Goal: Task Accomplishment & Management: Use online tool/utility

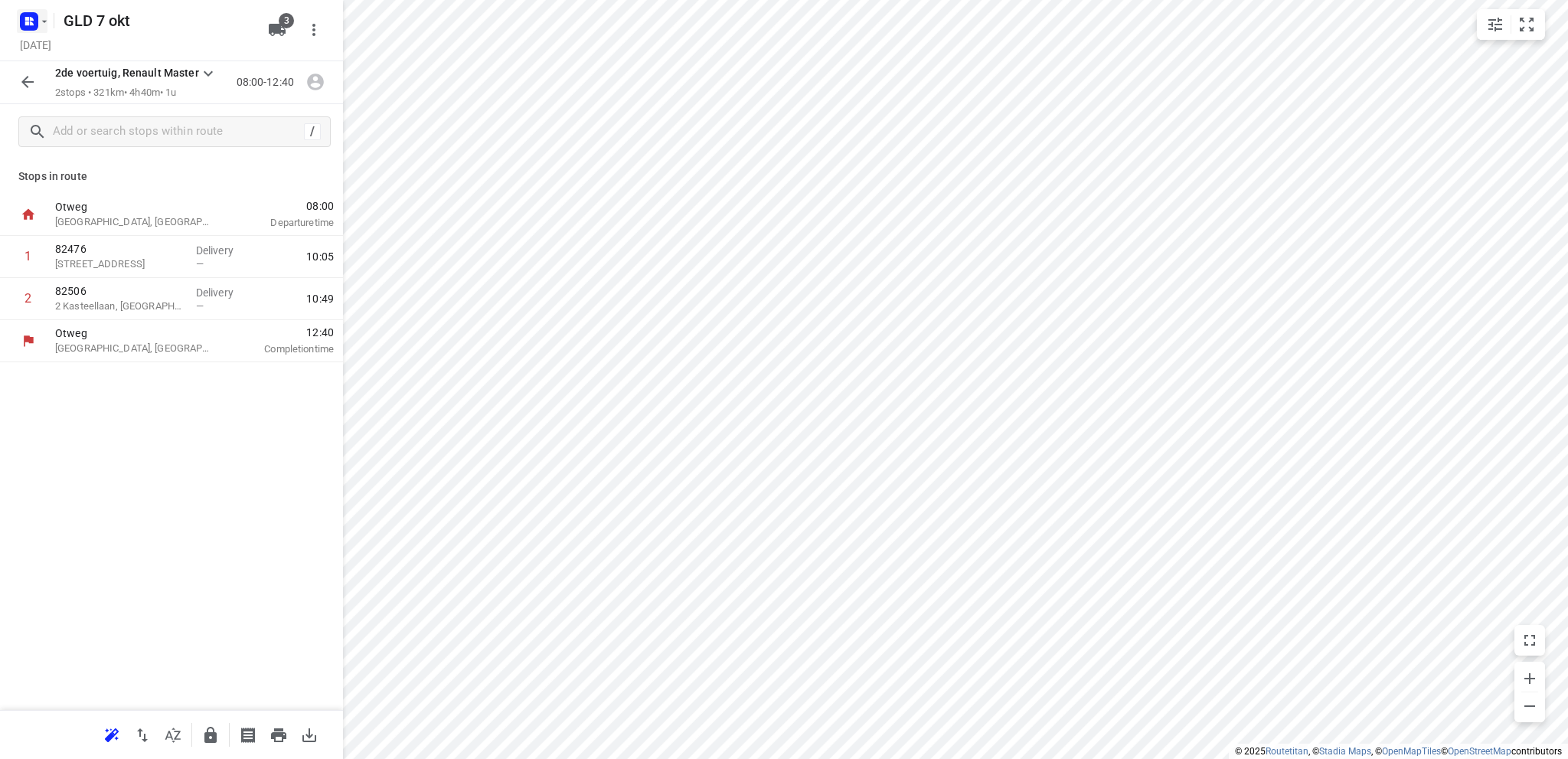
click at [38, 21] on icon "button" at bounding box center [44, 21] width 12 height 12
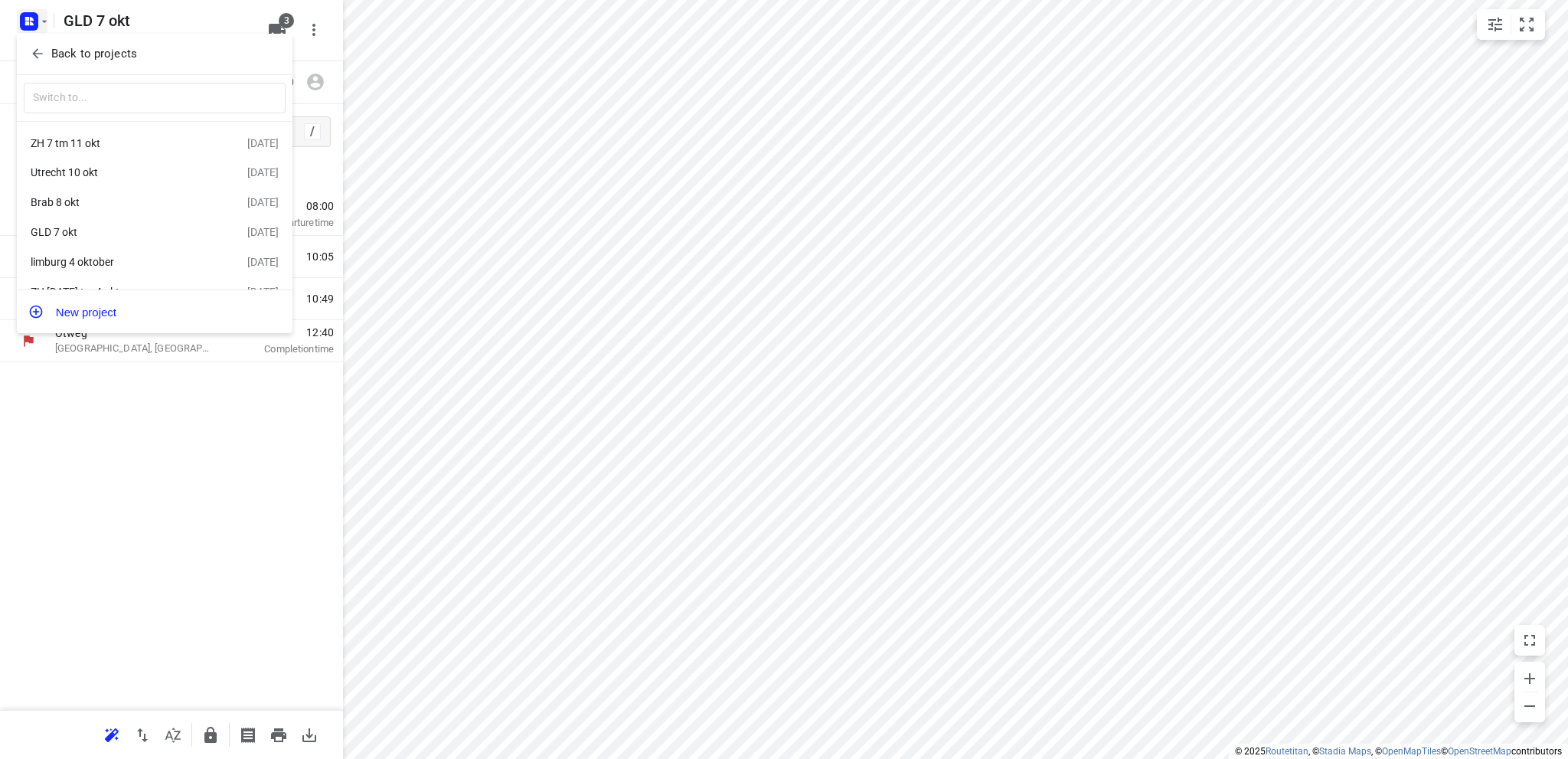
drag, startPoint x: 156, startPoint y: 465, endPoint x: 163, endPoint y: 362, distance: 103.2
click at [160, 446] on div at bounding box center [784, 379] width 1568 height 759
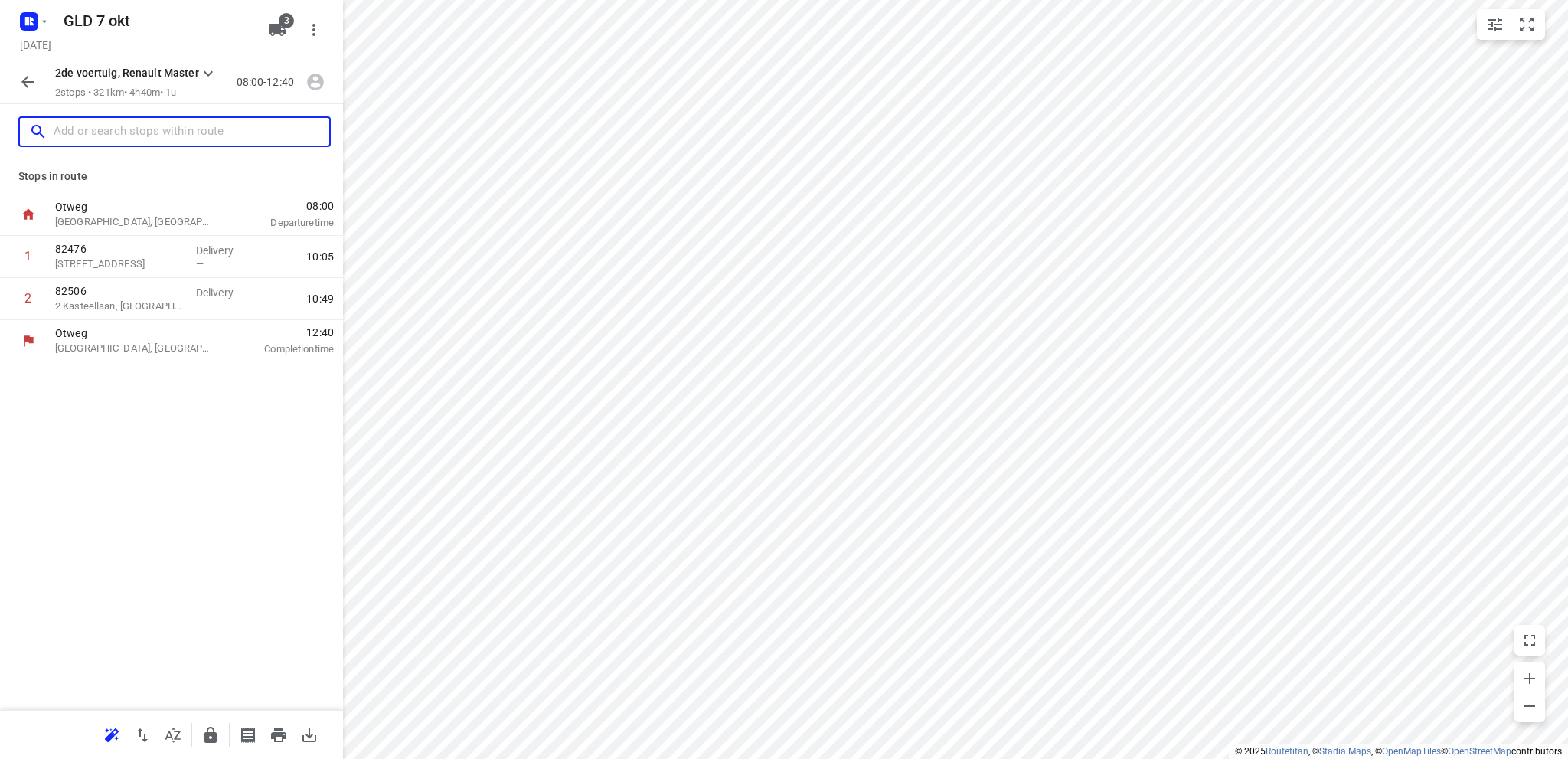
click at [136, 122] on input "text" at bounding box center [191, 132] width 276 height 24
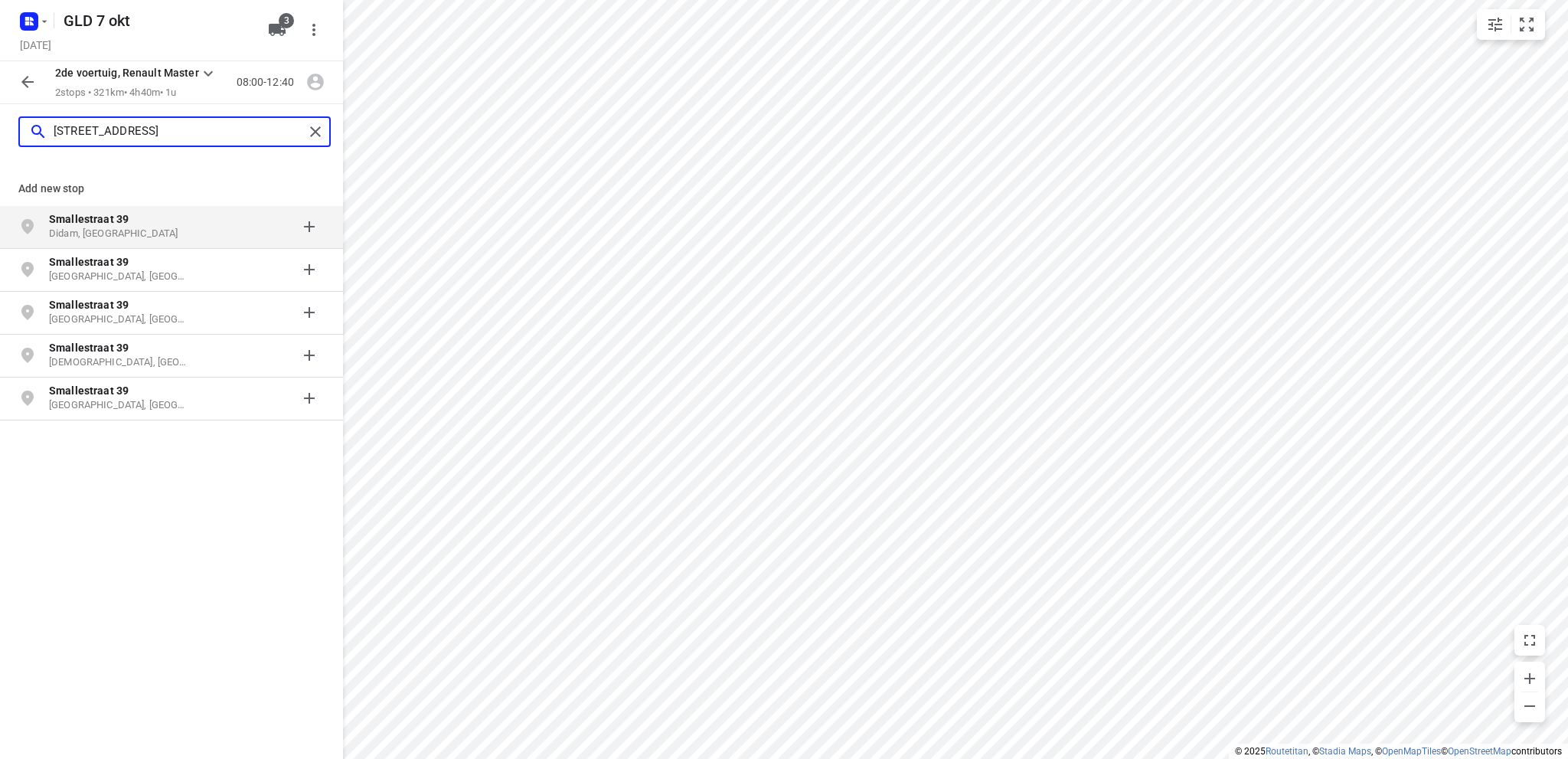
type input "[STREET_ADDRESS]"
click at [150, 229] on p "Didam, [GEOGRAPHIC_DATA]" at bounding box center [119, 234] width 141 height 14
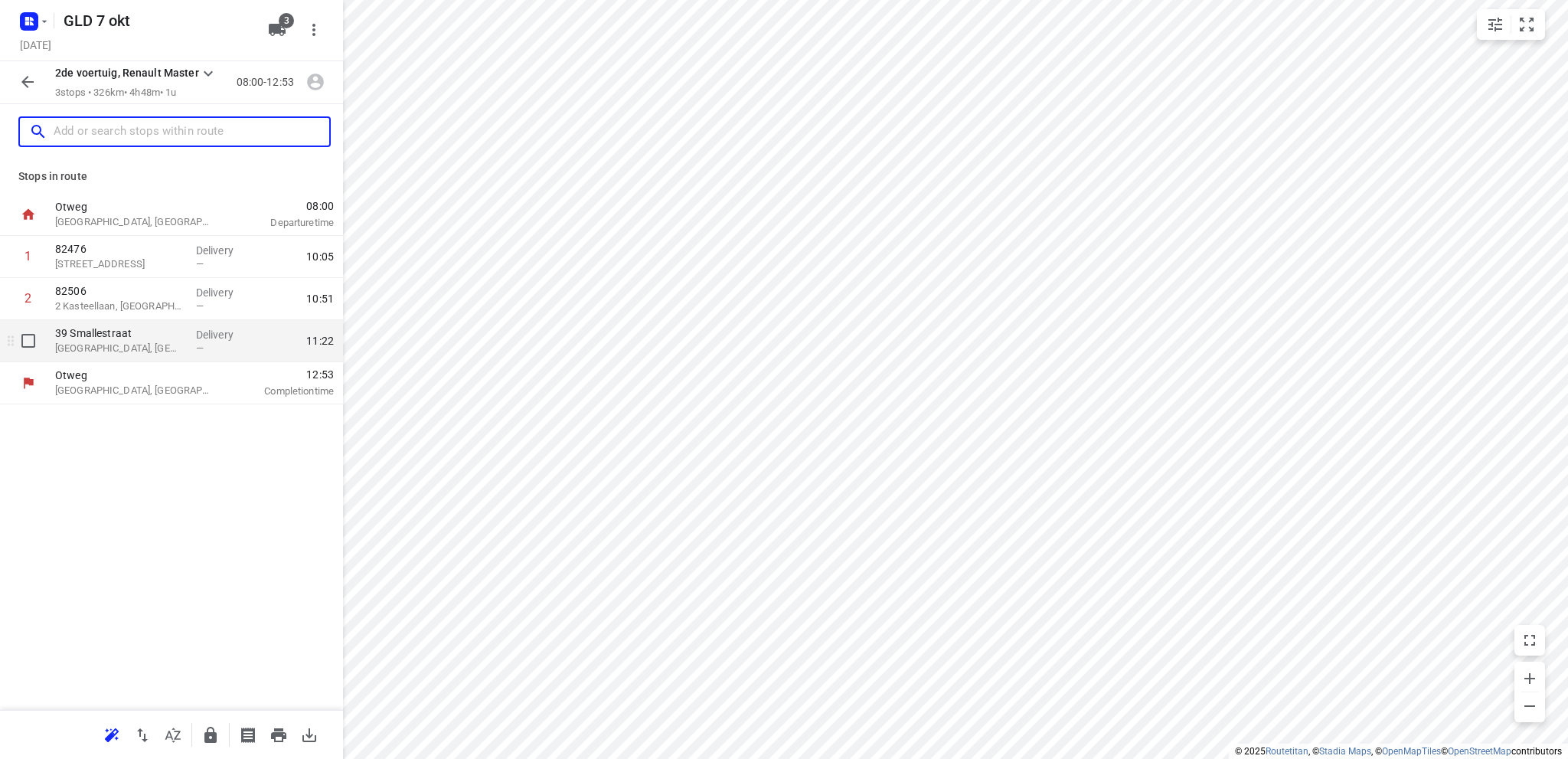
click at [113, 348] on p "[GEOGRAPHIC_DATA], [GEOGRAPHIC_DATA]" at bounding box center [120, 348] width 128 height 15
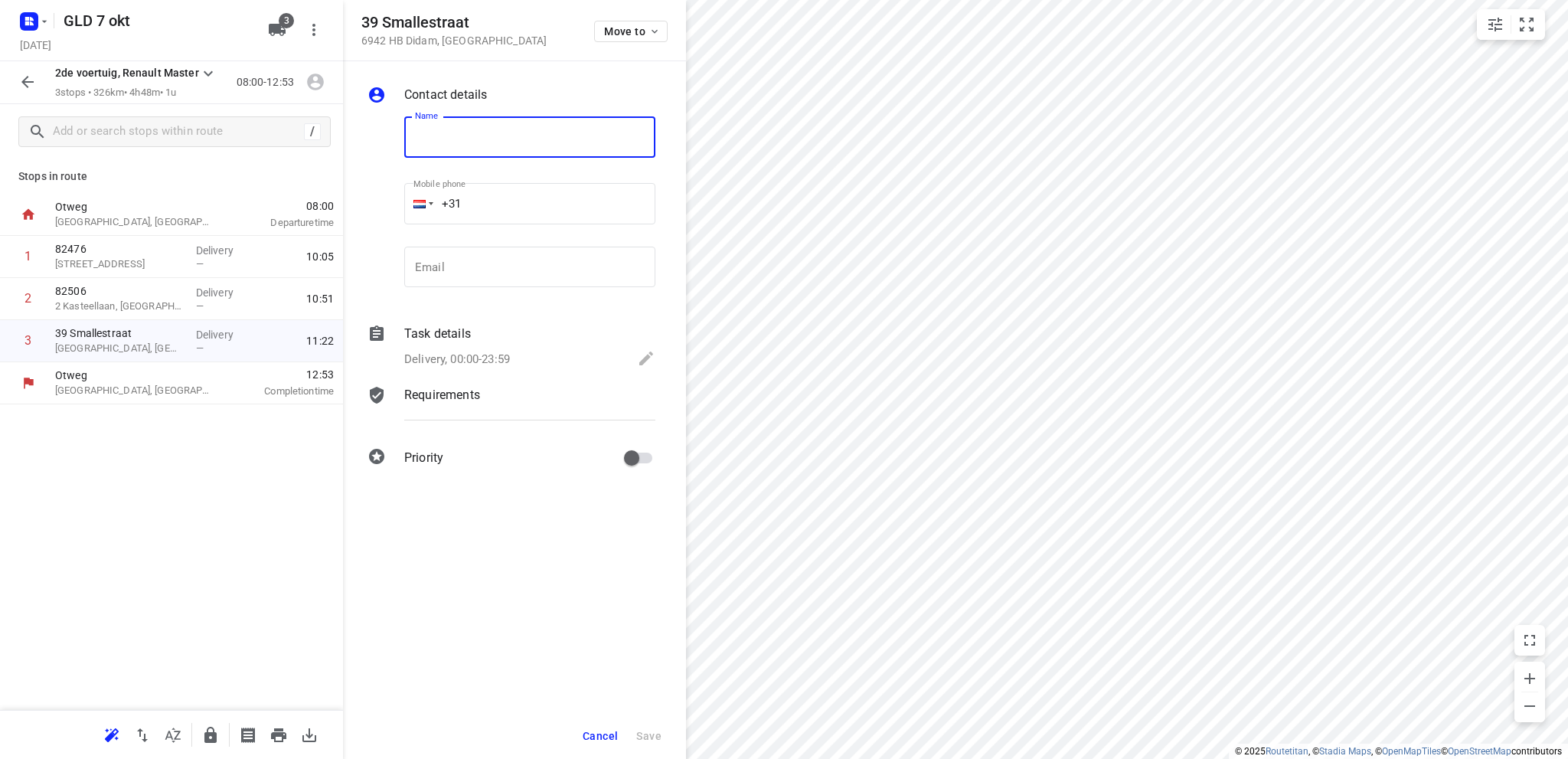
click at [515, 145] on input "text" at bounding box center [529, 137] width 251 height 41
type input "82557"
click at [643, 738] on span "Save" at bounding box center [649, 736] width 25 height 12
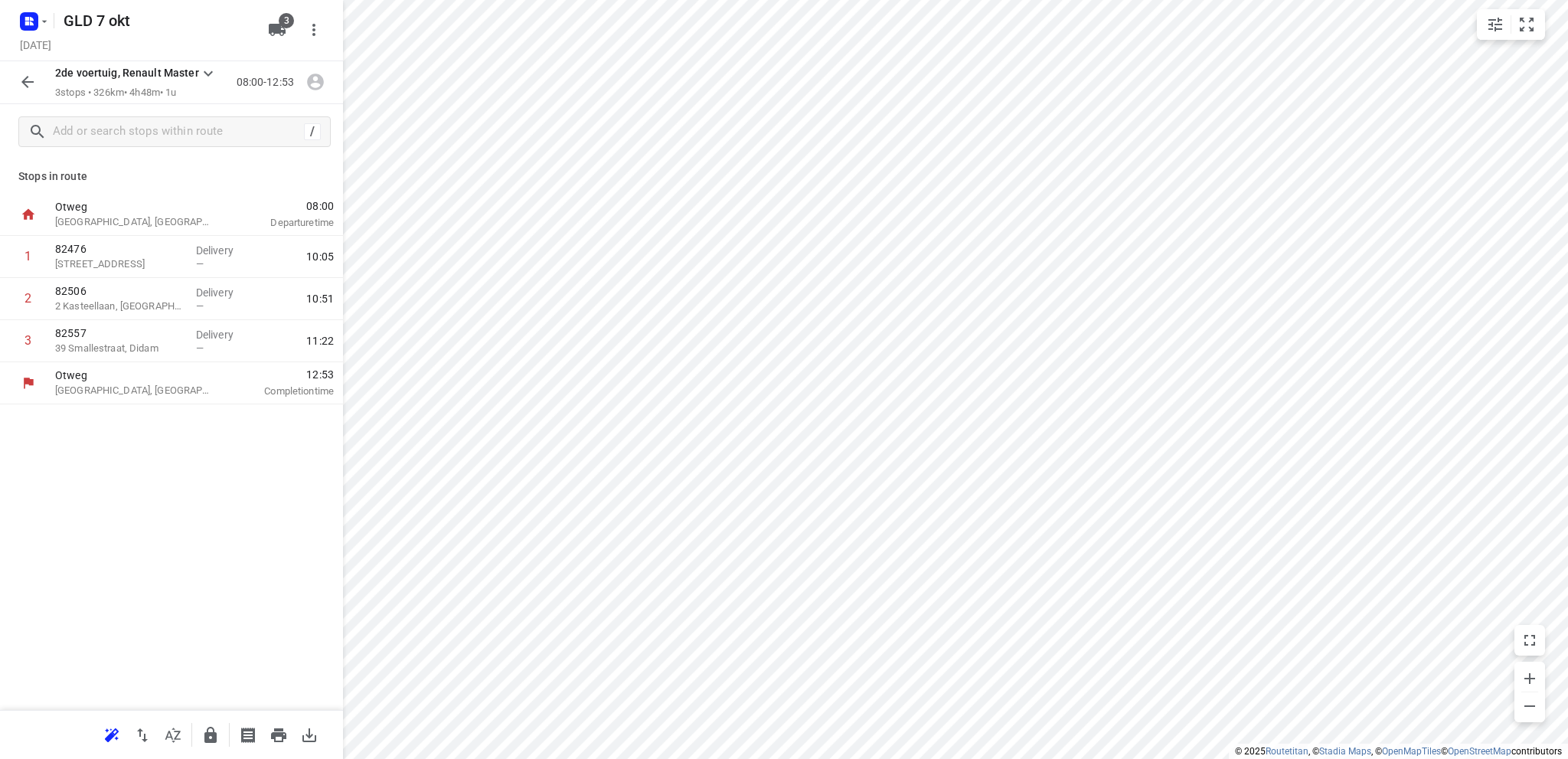
click at [276, 736] on icon "button" at bounding box center [278, 735] width 15 height 13
